Goal: Information Seeking & Learning: Learn about a topic

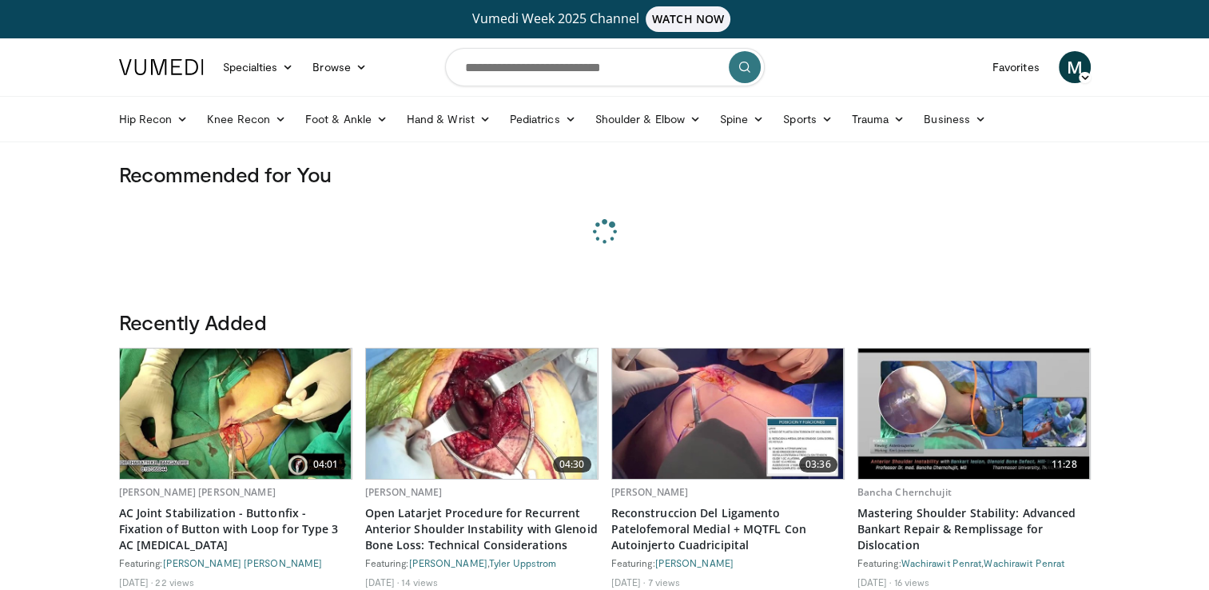
click at [1075, 69] on span "M" at bounding box center [1075, 67] width 32 height 32
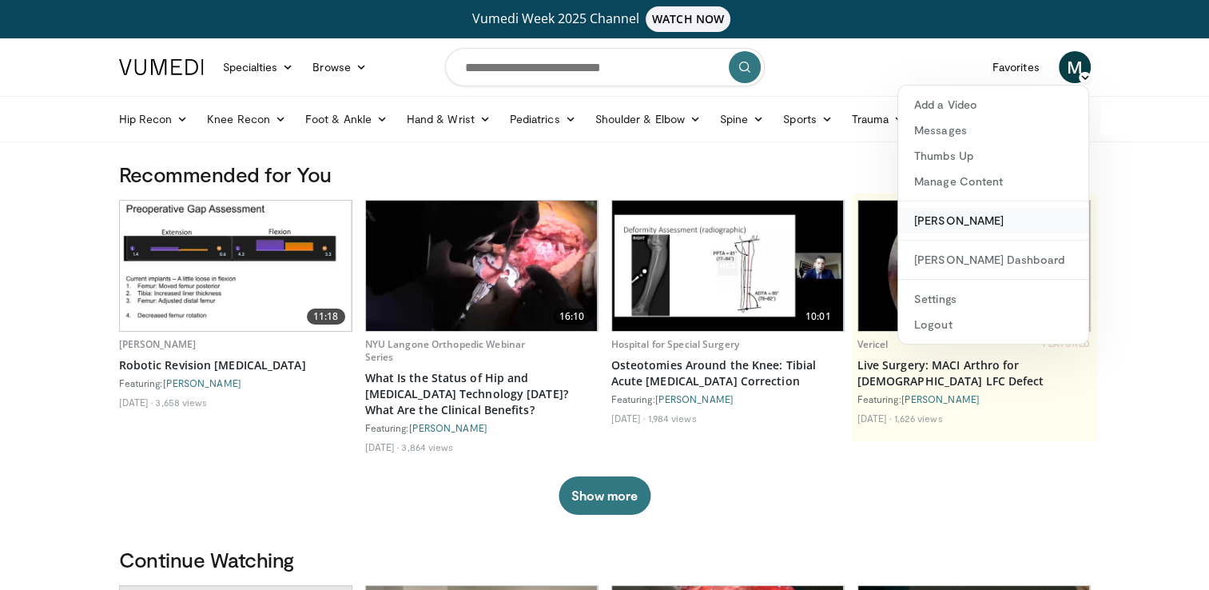
click at [930, 222] on link "[PERSON_NAME]" at bounding box center [993, 221] width 190 height 26
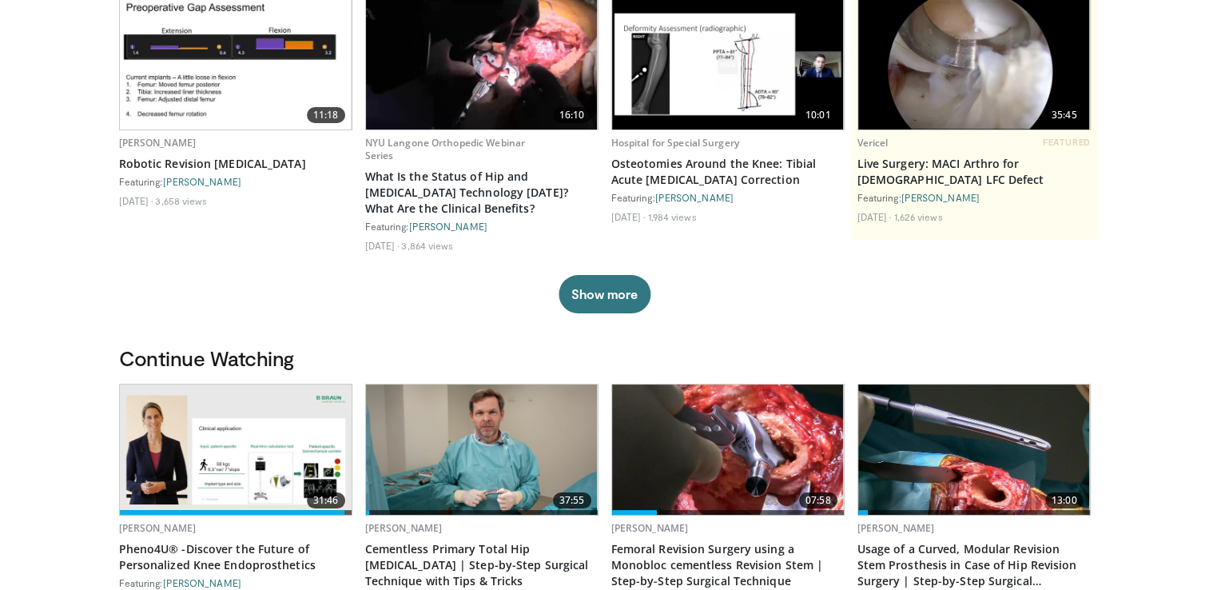
scroll to position [160, 0]
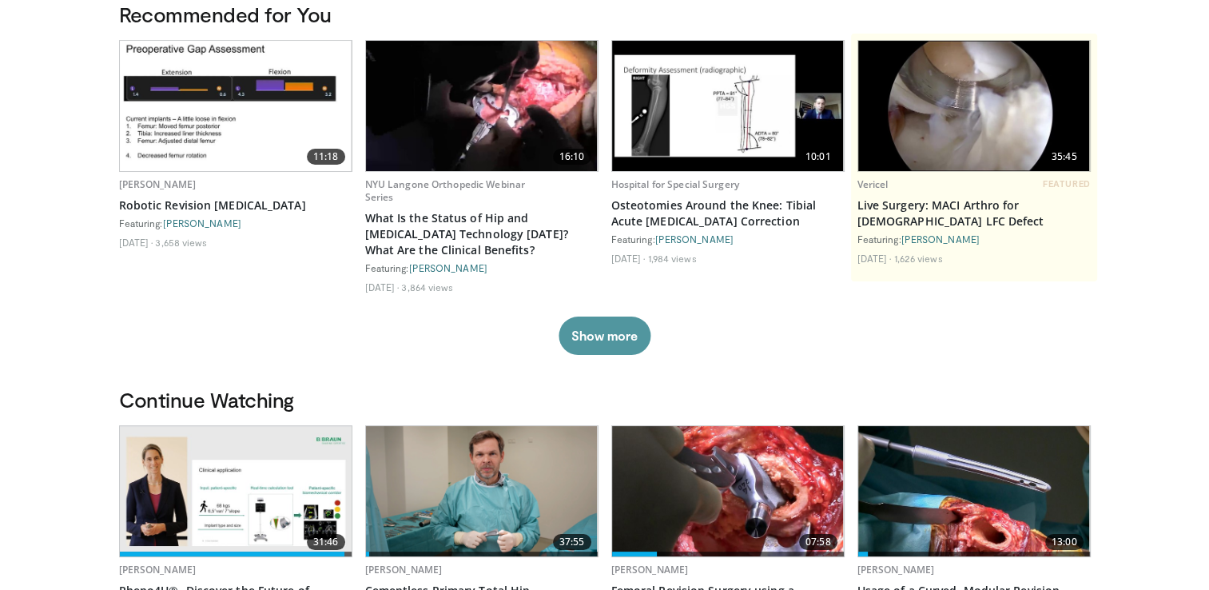
click at [591, 336] on button "Show more" at bounding box center [605, 335] width 92 height 38
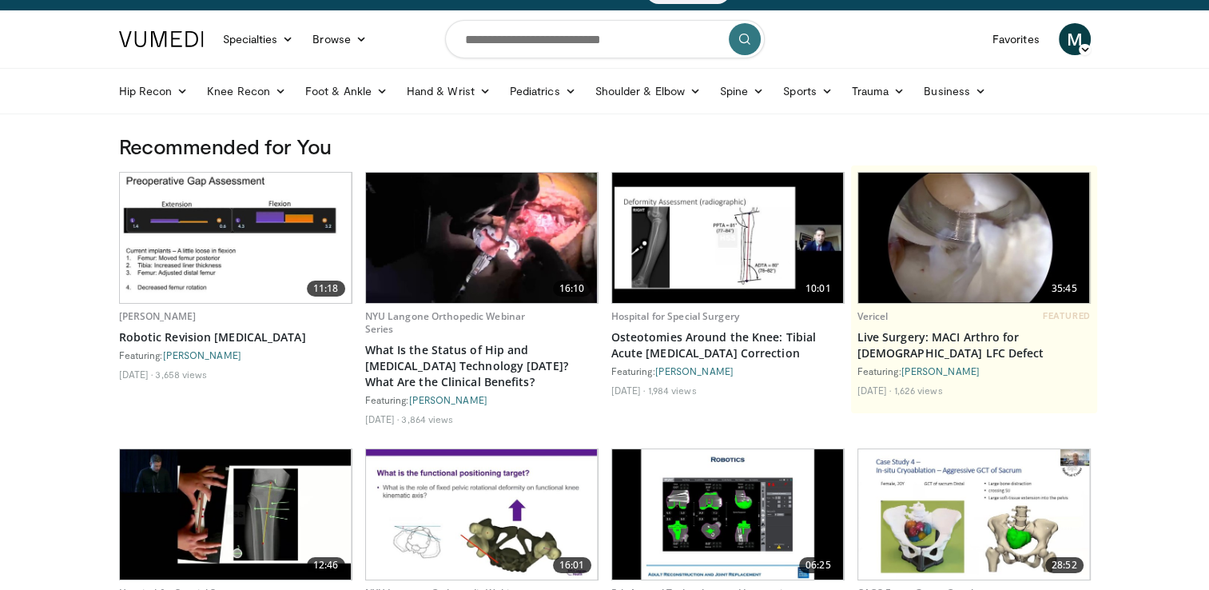
scroll to position [0, 0]
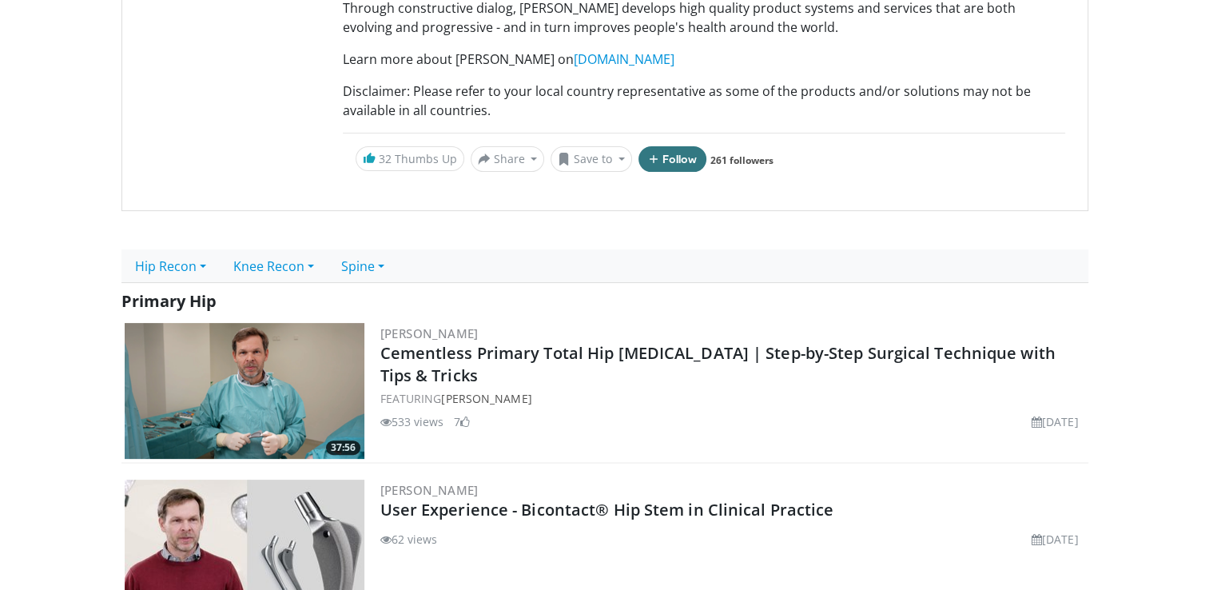
scroll to position [400, 0]
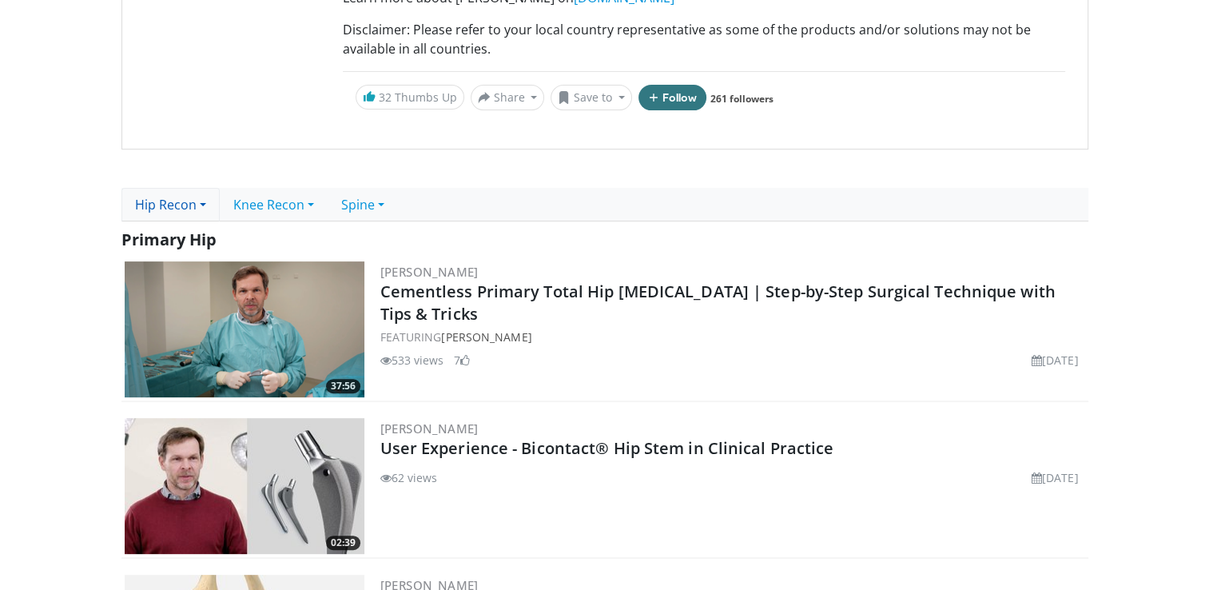
click at [172, 205] on link "Hip Recon" at bounding box center [170, 205] width 98 height 34
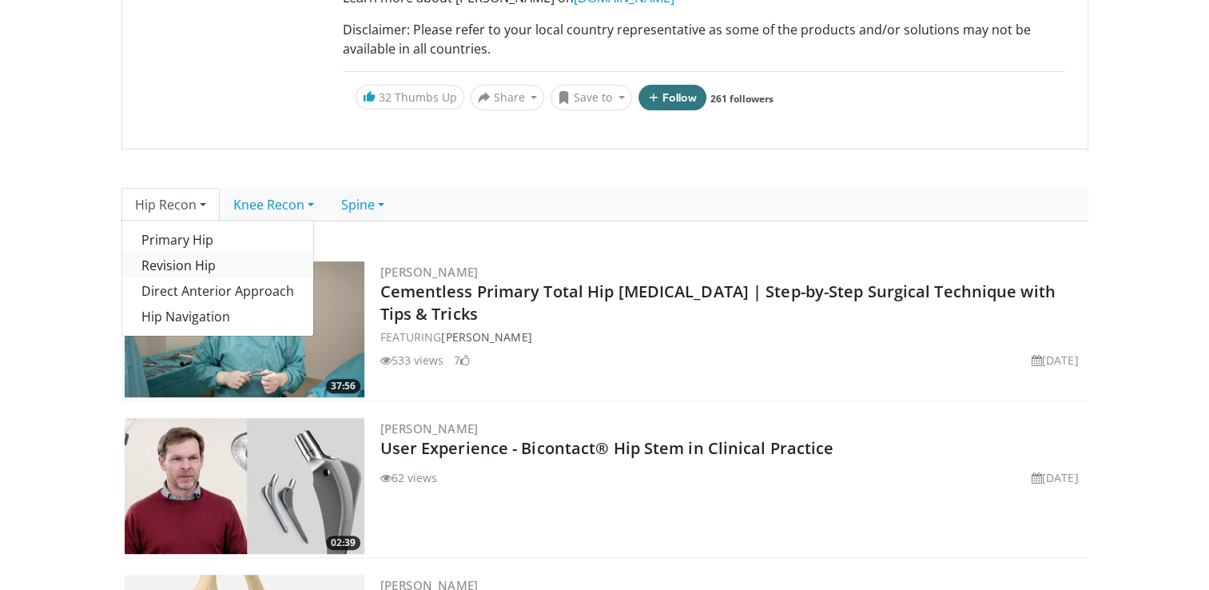
click at [181, 262] on link "Revision Hip" at bounding box center [217, 265] width 191 height 26
